Goal: Information Seeking & Learning: Get advice/opinions

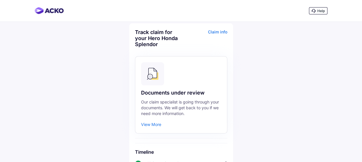
click at [222, 33] on div "Claim info" at bounding box center [205, 40] width 45 height 23
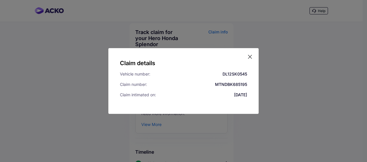
click at [251, 54] on icon at bounding box center [250, 57] width 6 height 6
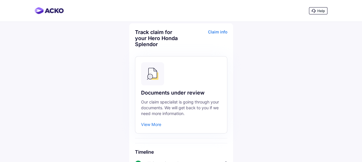
click at [316, 11] on div "Help" at bounding box center [318, 10] width 18 height 7
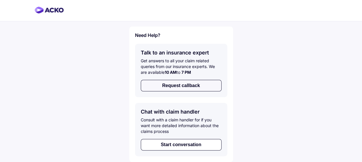
scroll to position [0, 0]
click at [141, 61] on div "Get answers to all your claim related queries from our insurance experts. We ar…" at bounding box center [181, 66] width 81 height 17
click at [241, 41] on div "Need Help? Talk to an insurance expert Get answers to all your claim related qu…" at bounding box center [181, 81] width 362 height 163
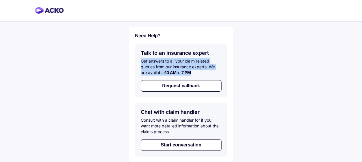
drag, startPoint x: 142, startPoint y: 61, endPoint x: 198, endPoint y: 72, distance: 57.2
click at [198, 72] on div "Get answers to all your claim related queries from our insurance experts. We ar…" at bounding box center [181, 66] width 81 height 17
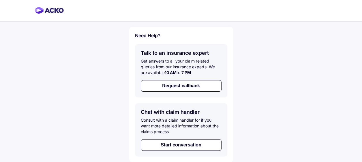
click at [230, 99] on div "Need Help? Talk to an insurance expert Get answers to all your claim related qu…" at bounding box center [181, 95] width 104 height 136
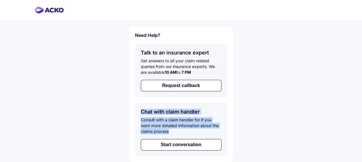
drag, startPoint x: 141, startPoint y: 112, endPoint x: 177, endPoint y: 130, distance: 39.6
click at [177, 130] on div "Chat with claim handler Consult with a claim handler for if you want more detai…" at bounding box center [181, 129] width 92 height 53
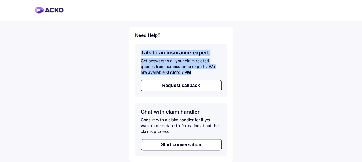
drag, startPoint x: 141, startPoint y: 52, endPoint x: 199, endPoint y: 72, distance: 61.3
click at [199, 72] on div "Talk to an insurance expert Get answers to all your claim related queries from …" at bounding box center [181, 70] width 92 height 53
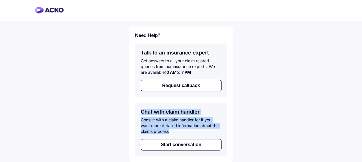
drag, startPoint x: 142, startPoint y: 113, endPoint x: 177, endPoint y: 133, distance: 40.2
click at [177, 133] on div "Chat with claim handler Consult with a claim handler for if you want more detai…" at bounding box center [181, 129] width 92 height 53
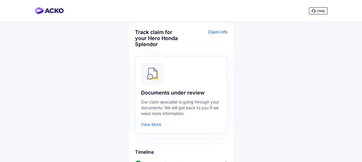
click at [341, 75] on div "Help Track claim for your Hero Honda Splendor Claim info Documents under review…" at bounding box center [181, 122] width 362 height 245
